Goal: Task Accomplishment & Management: Manage account settings

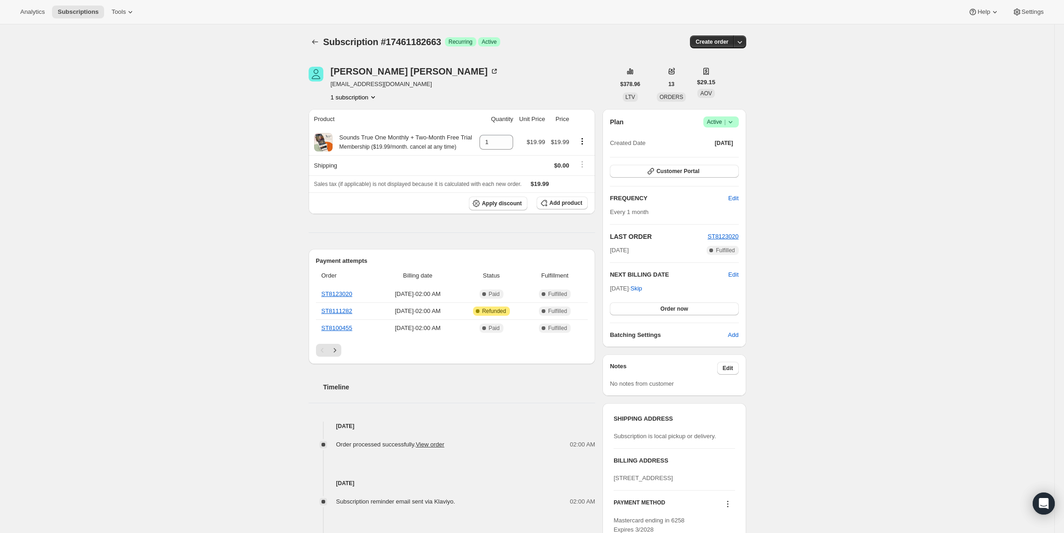
click at [726, 116] on div "Plan Success Active | Created Date May 31, 2025 Customer Portal FREQUENCY Edit …" at bounding box center [673, 228] width 143 height 238
click at [725, 123] on span "|" at bounding box center [724, 121] width 1 height 7
click at [739, 155] on span "Cancel subscription" at bounding box center [724, 155] width 52 height 7
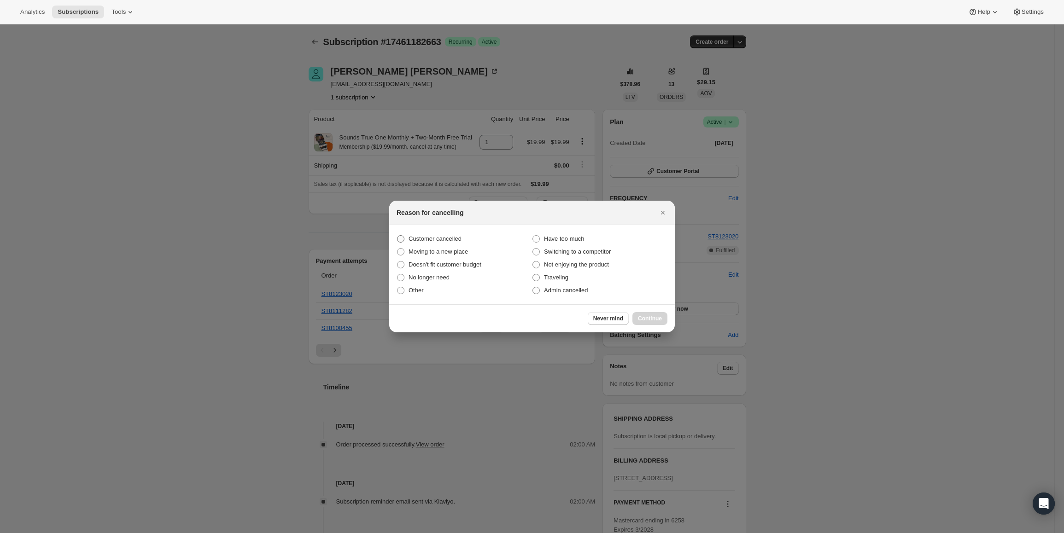
click at [412, 239] on span "Customer cancelled" at bounding box center [435, 238] width 53 height 7
click at [398, 236] on input "Customer cancelled" at bounding box center [397, 235] width 0 height 0
radio input "true"
click at [655, 319] on span "Continue" at bounding box center [650, 318] width 24 height 7
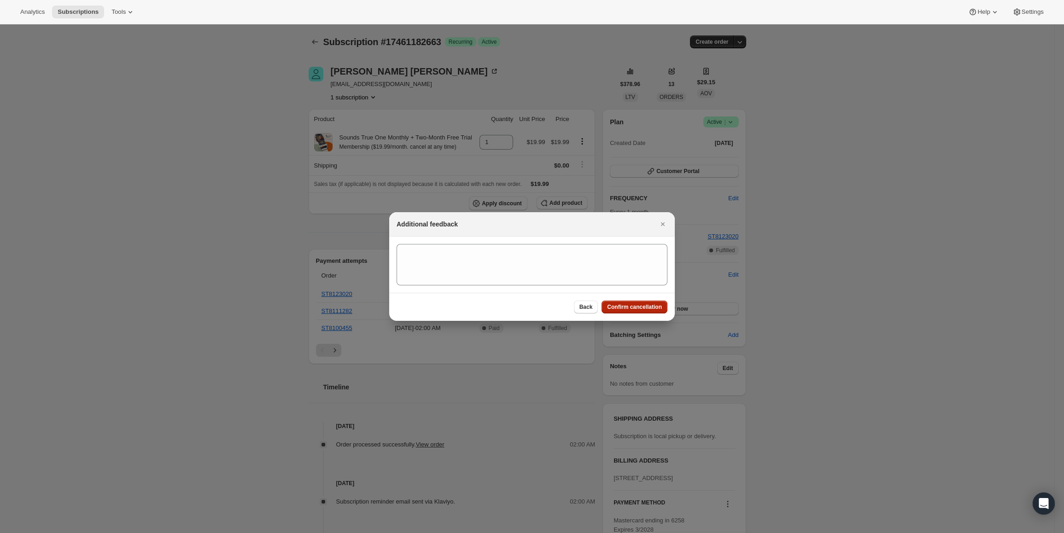
drag, startPoint x: 648, startPoint y: 308, endPoint x: 643, endPoint y: 305, distance: 5.1
click at [648, 308] on span "Confirm cancellation" at bounding box center [634, 307] width 55 height 7
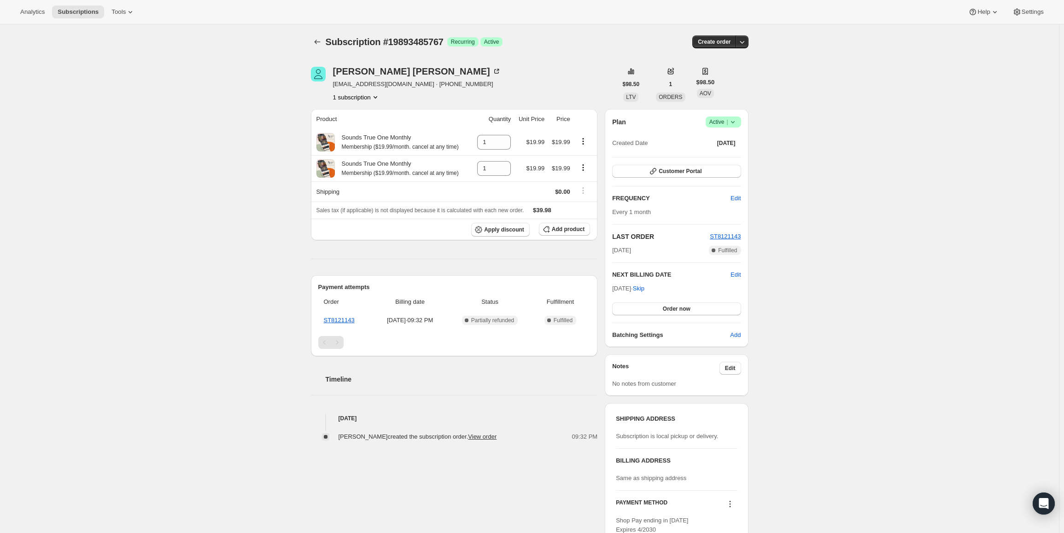
click at [722, 118] on span "Active |" at bounding box center [723, 121] width 28 height 9
click at [726, 149] on button "Cancel subscription" at bounding box center [726, 155] width 58 height 15
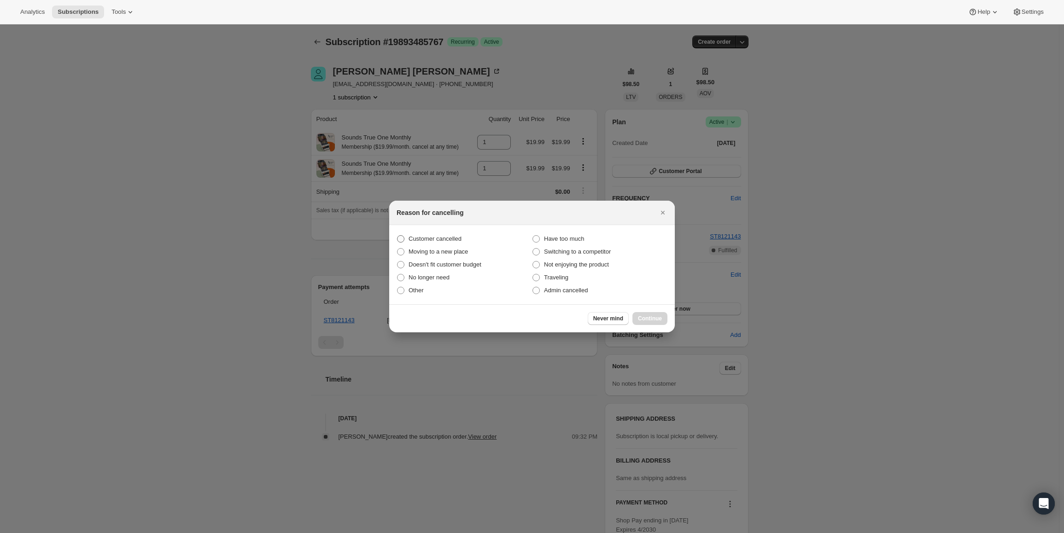
click at [428, 242] on span "Customer cancelled" at bounding box center [435, 238] width 53 height 7
click at [398, 236] on input "Customer cancelled" at bounding box center [397, 235] width 0 height 0
radio input "true"
click at [645, 317] on span "Continue" at bounding box center [650, 318] width 24 height 7
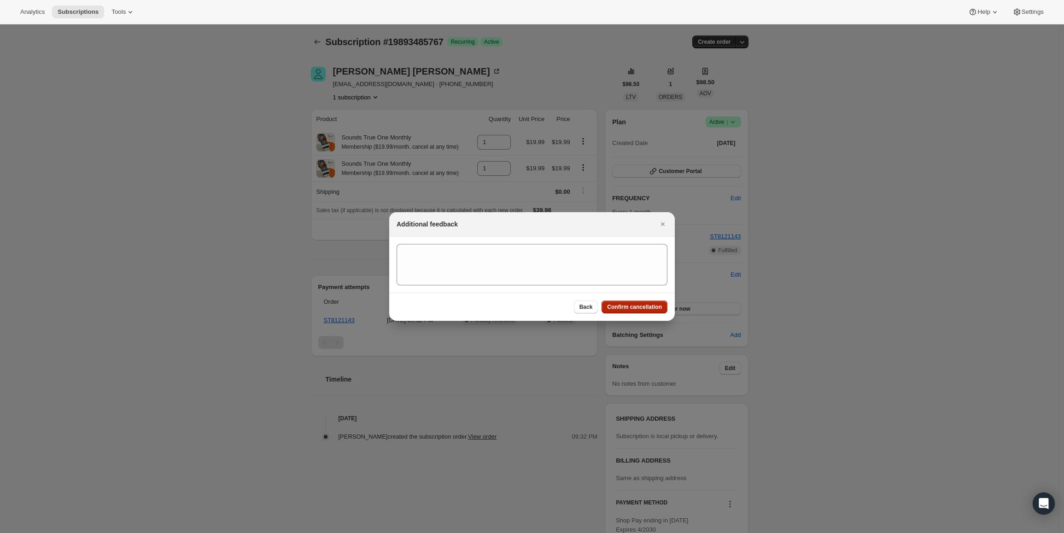
click at [632, 303] on button "Confirm cancellation" at bounding box center [635, 307] width 66 height 13
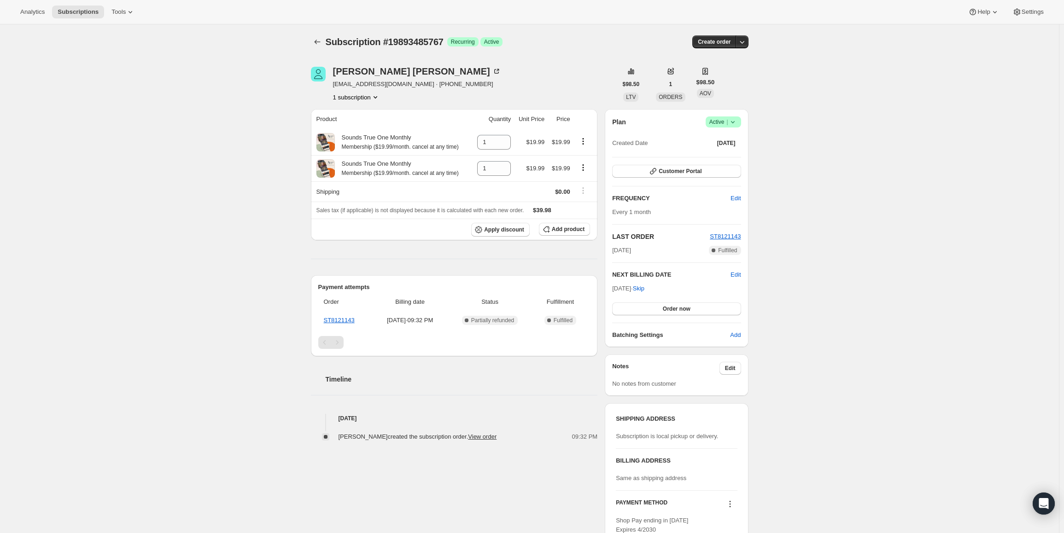
click at [737, 120] on icon at bounding box center [732, 121] width 9 height 9
click at [743, 158] on span "Cancel subscription" at bounding box center [726, 155] width 52 height 7
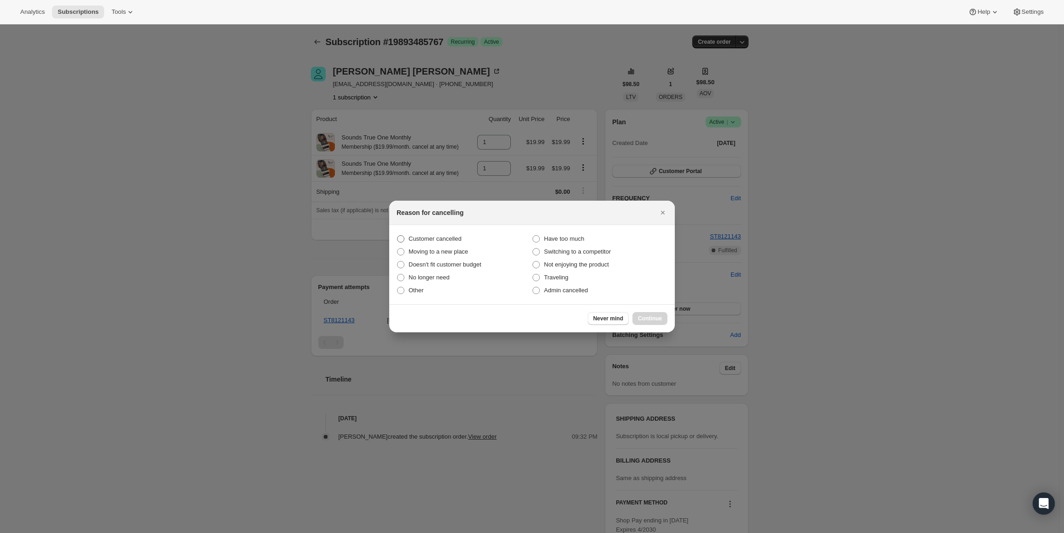
click at [442, 236] on span "Customer cancelled" at bounding box center [435, 238] width 53 height 7
click at [398, 236] on input "Customer cancelled" at bounding box center [397, 235] width 0 height 0
radio input "true"
click at [662, 316] on button "Continue" at bounding box center [649, 318] width 35 height 13
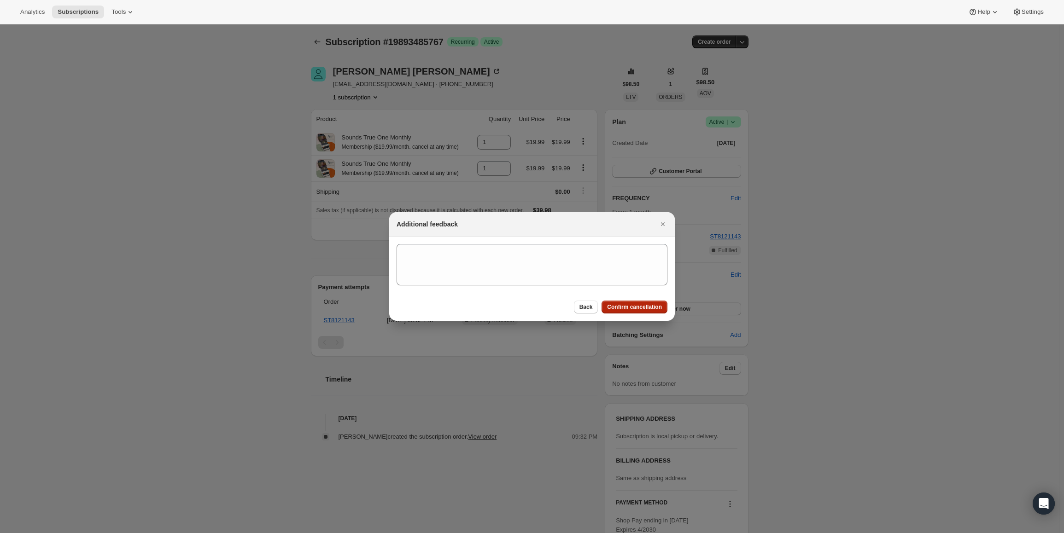
click at [646, 302] on button "Confirm cancellation" at bounding box center [635, 307] width 66 height 13
